Goal: Information Seeking & Learning: Learn about a topic

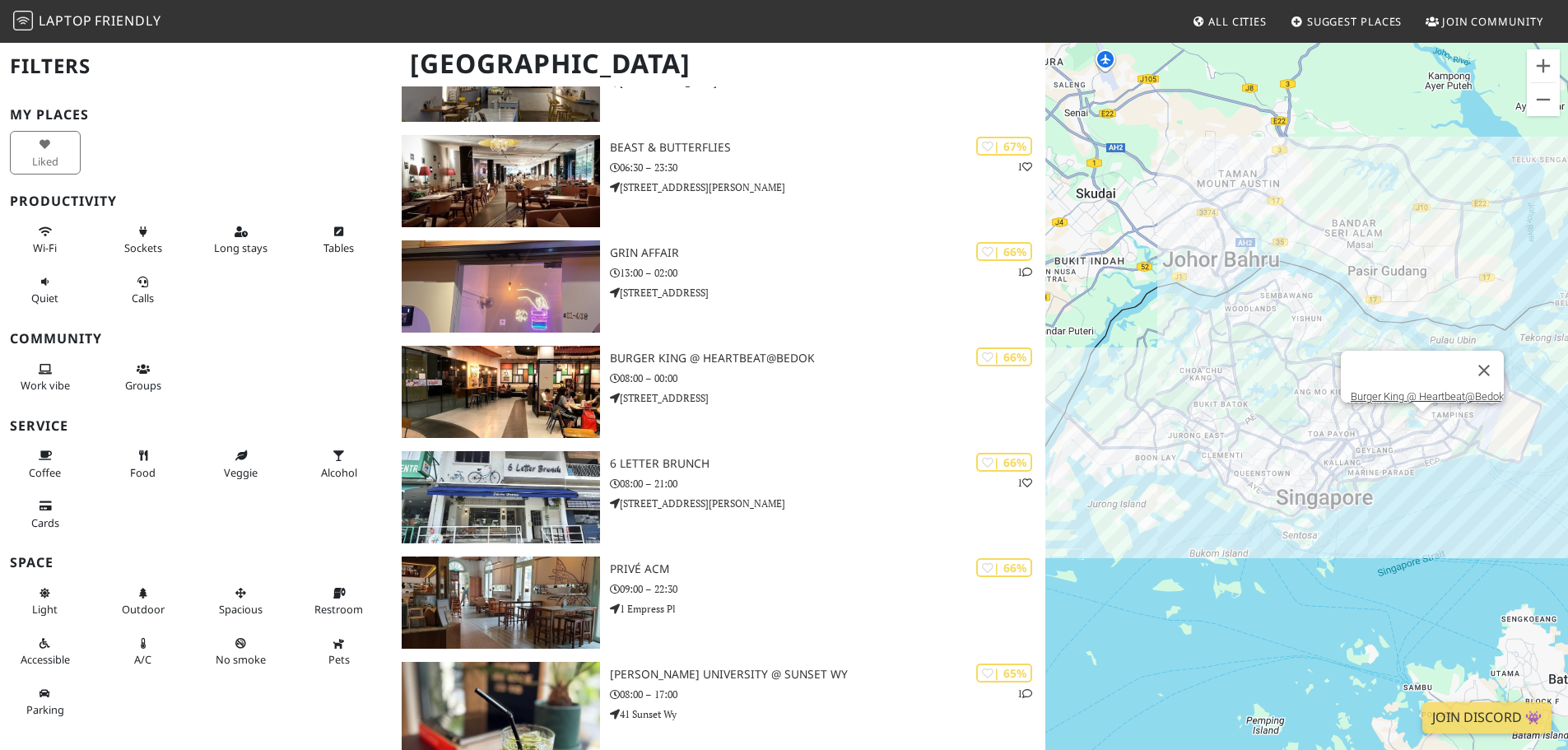
scroll to position [9053, 0]
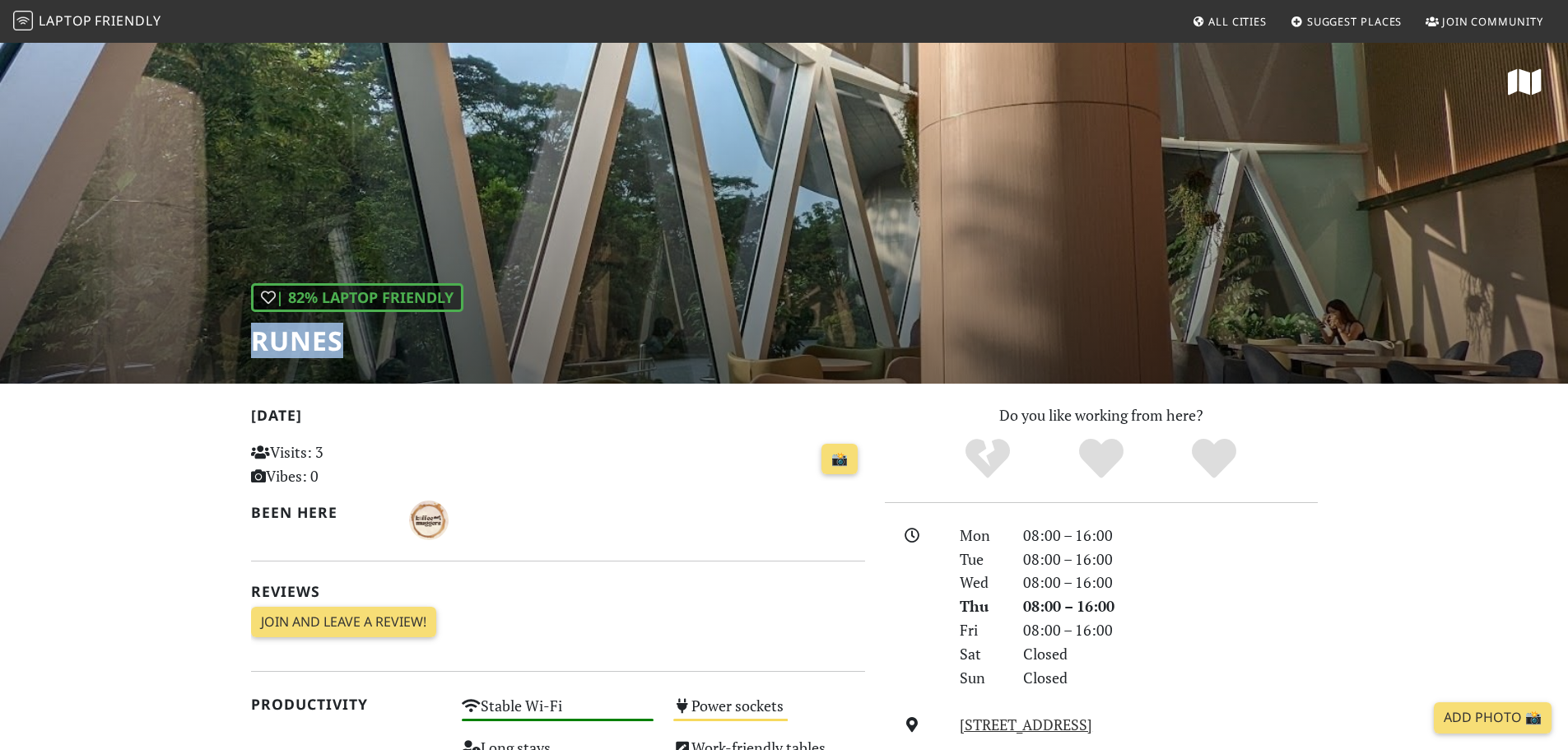
drag, startPoint x: 247, startPoint y: 339, endPoint x: 371, endPoint y: 346, distance: 124.2
click at [371, 346] on div "| 82% Laptop Friendly Runes" at bounding box center [784, 212] width 1568 height 342
copy h1 "Runes"
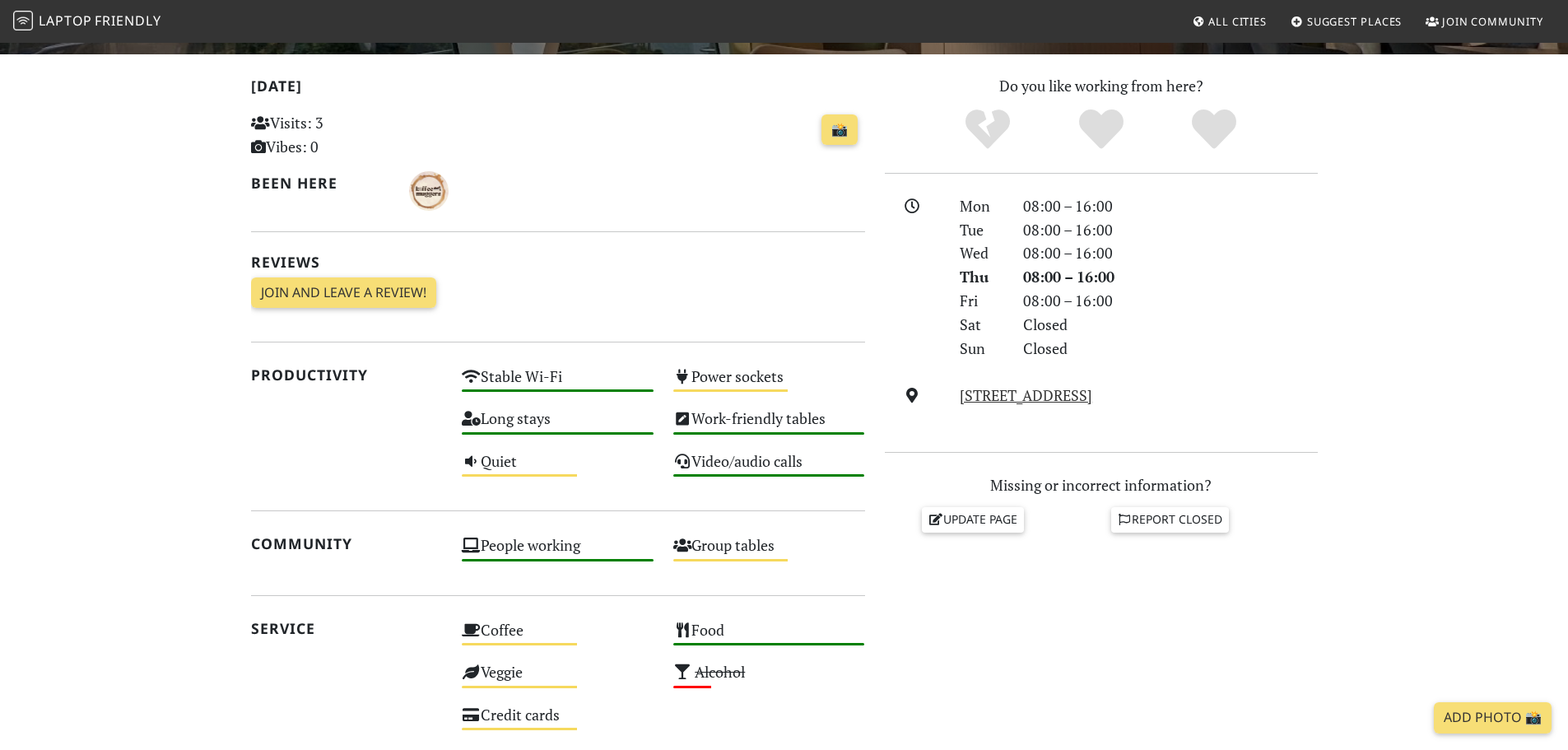
scroll to position [817, 0]
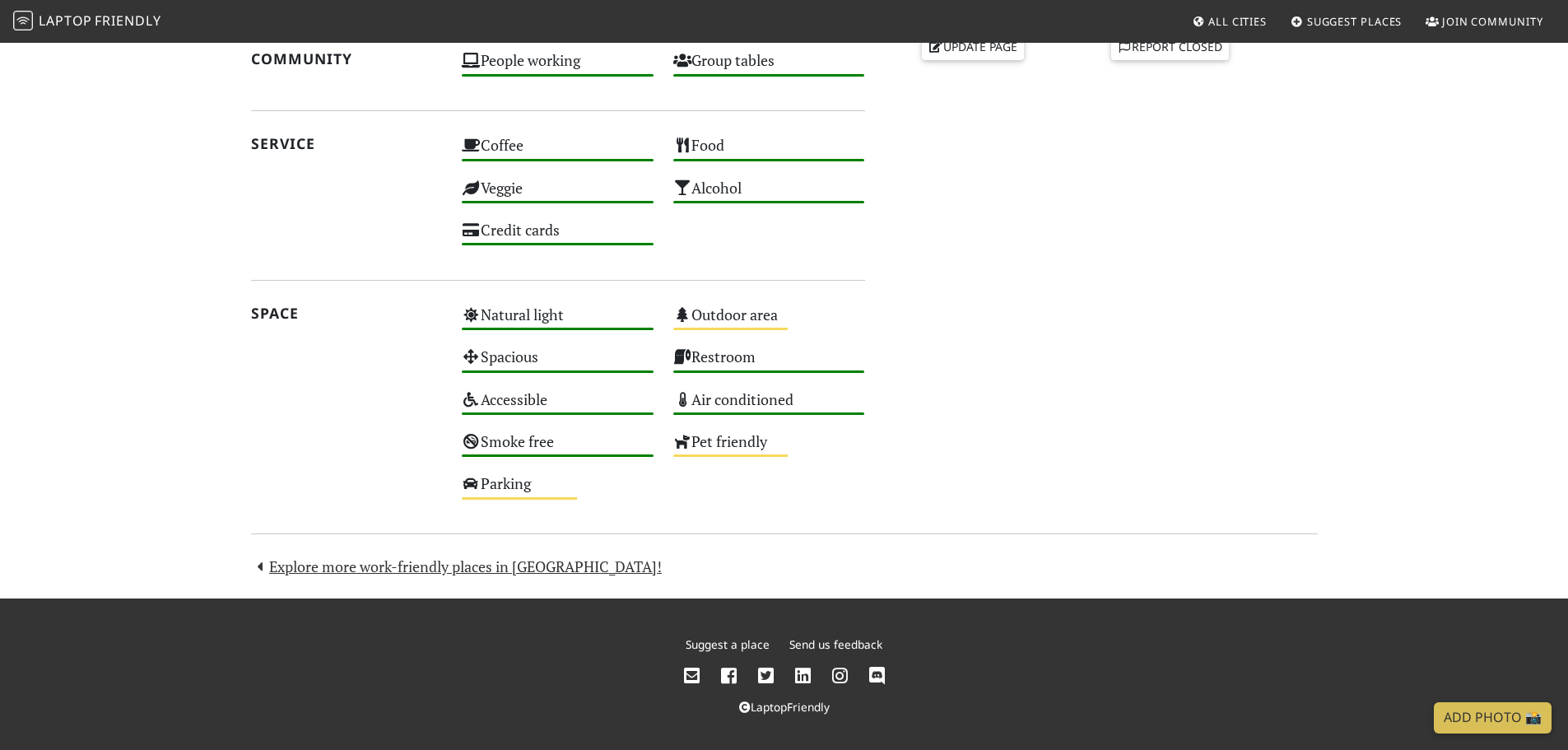
scroll to position [805, 0]
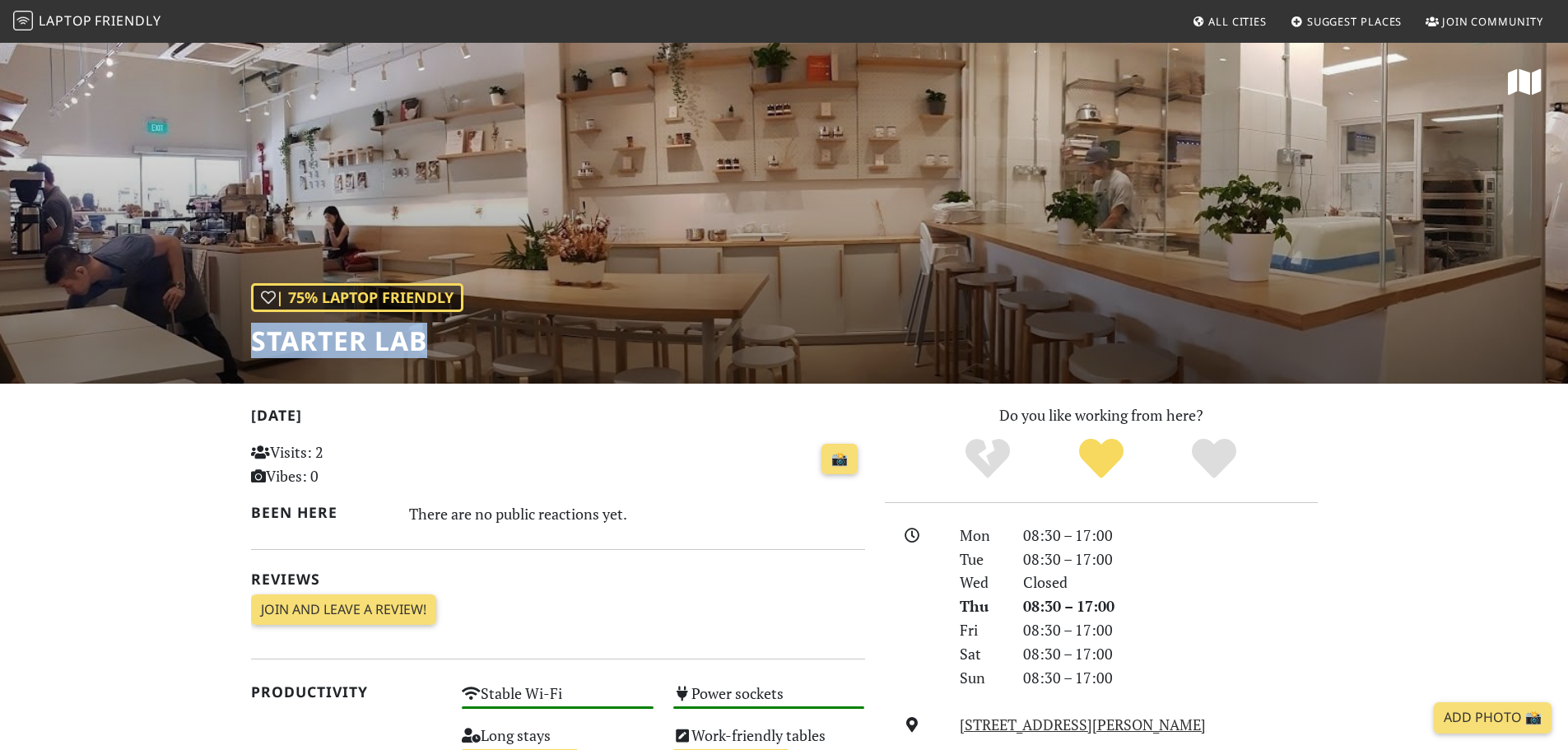
drag, startPoint x: 252, startPoint y: 341, endPoint x: 519, endPoint y: 348, distance: 267.1
click at [519, 348] on div "| 75% Laptop Friendly Starter Lab" at bounding box center [784, 212] width 1568 height 342
copy h1 "Starter Lab"
